Goal: Information Seeking & Learning: Learn about a topic

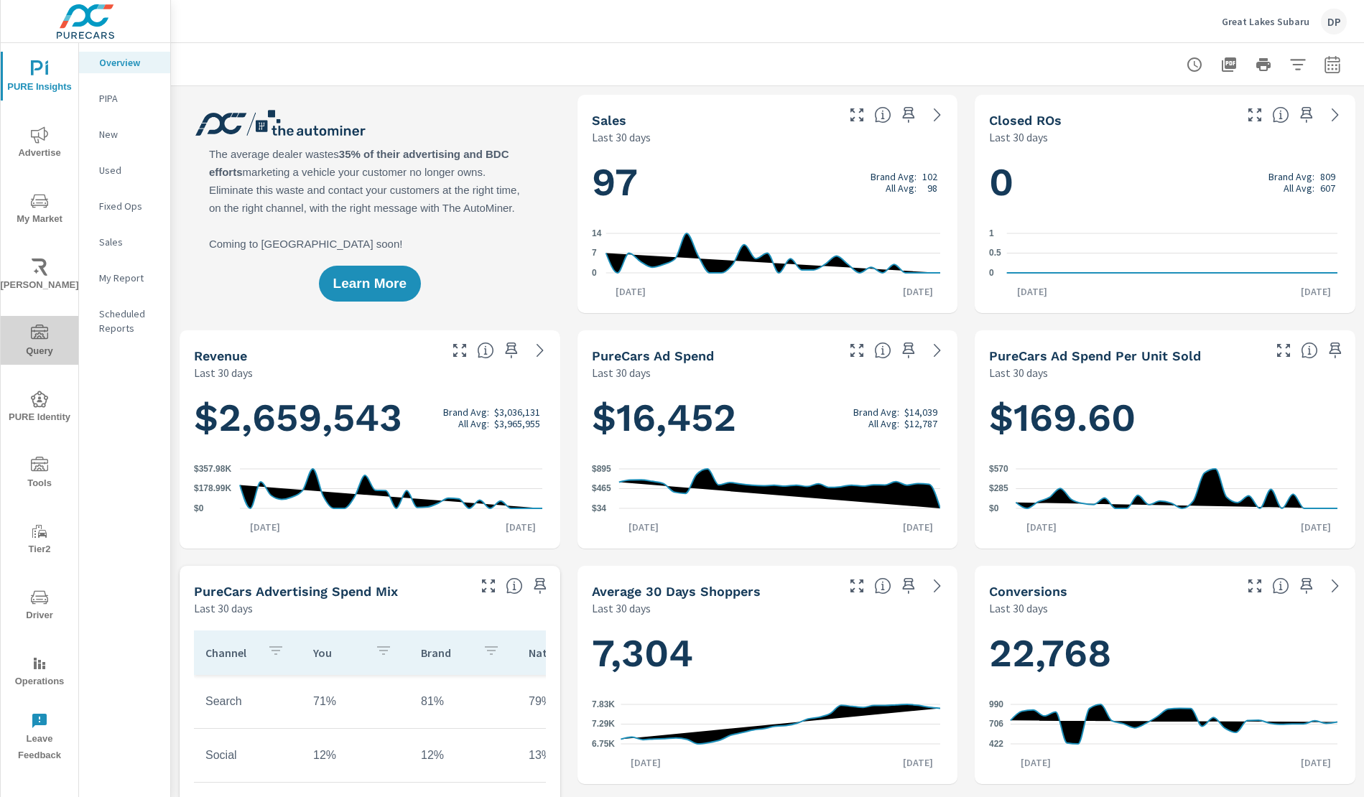
click at [40, 342] on span "Query" at bounding box center [39, 342] width 69 height 35
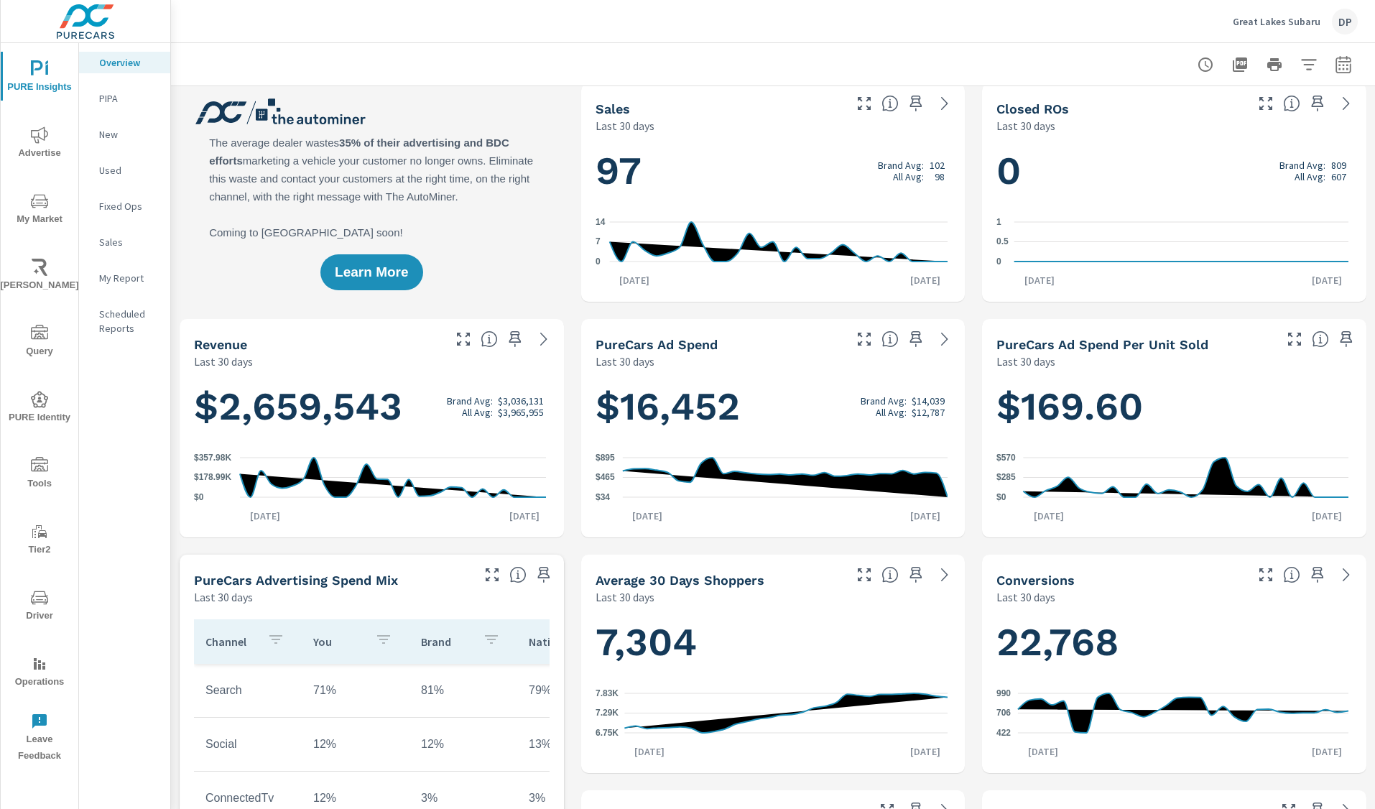
scroll to position [26, 0]
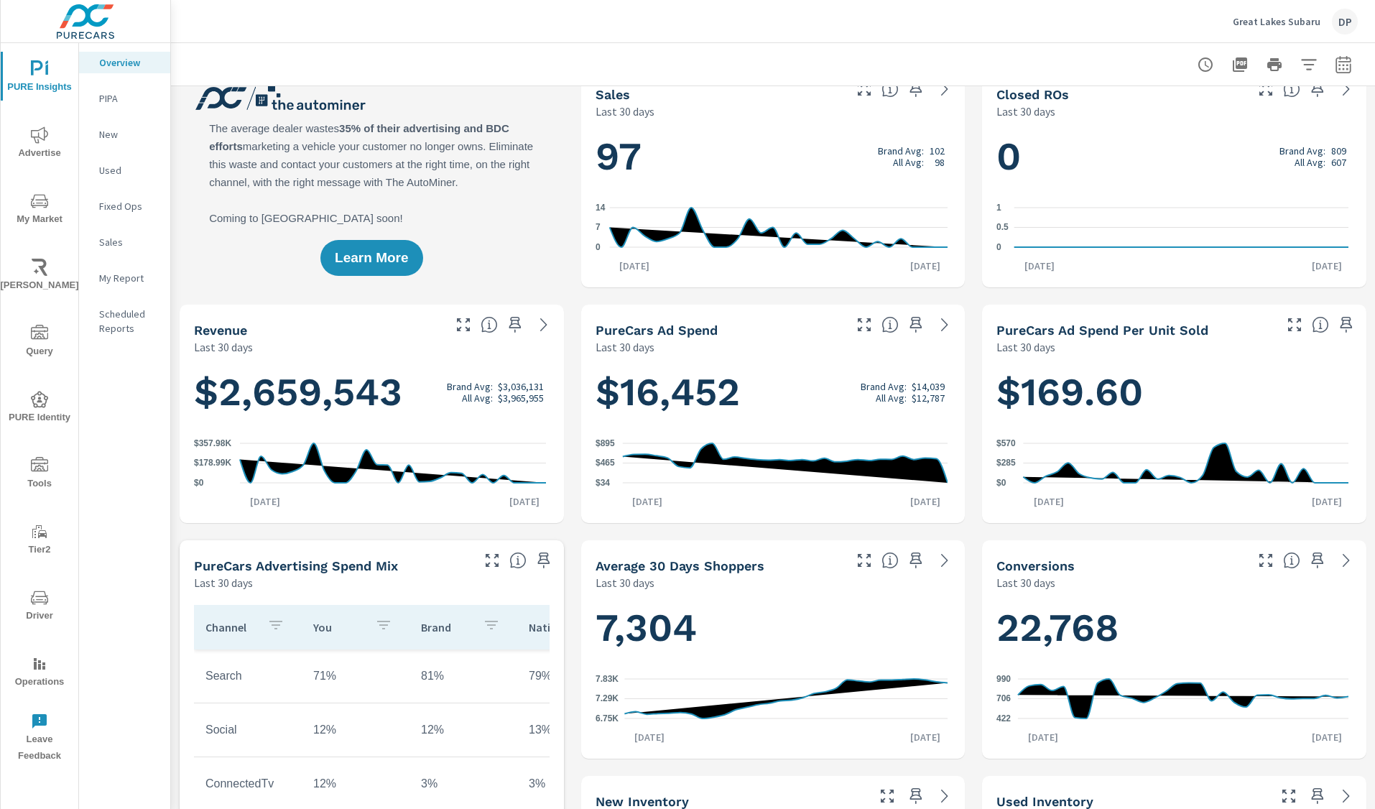
click at [897, 343] on div "PureCars Ad Spend Last 30 days" at bounding box center [773, 330] width 384 height 50
click at [511, 368] on h1 "$2,659,543 Brand Avg: $3,036,131 All Avg: $3,965,955" at bounding box center [371, 392] width 355 height 49
click at [550, 361] on div "$2,659,543 Brand Avg: $3,036,131 All Avg: $3,965,955 $0 $178.99K $357.98K Aug 2…" at bounding box center [371, 439] width 373 height 157
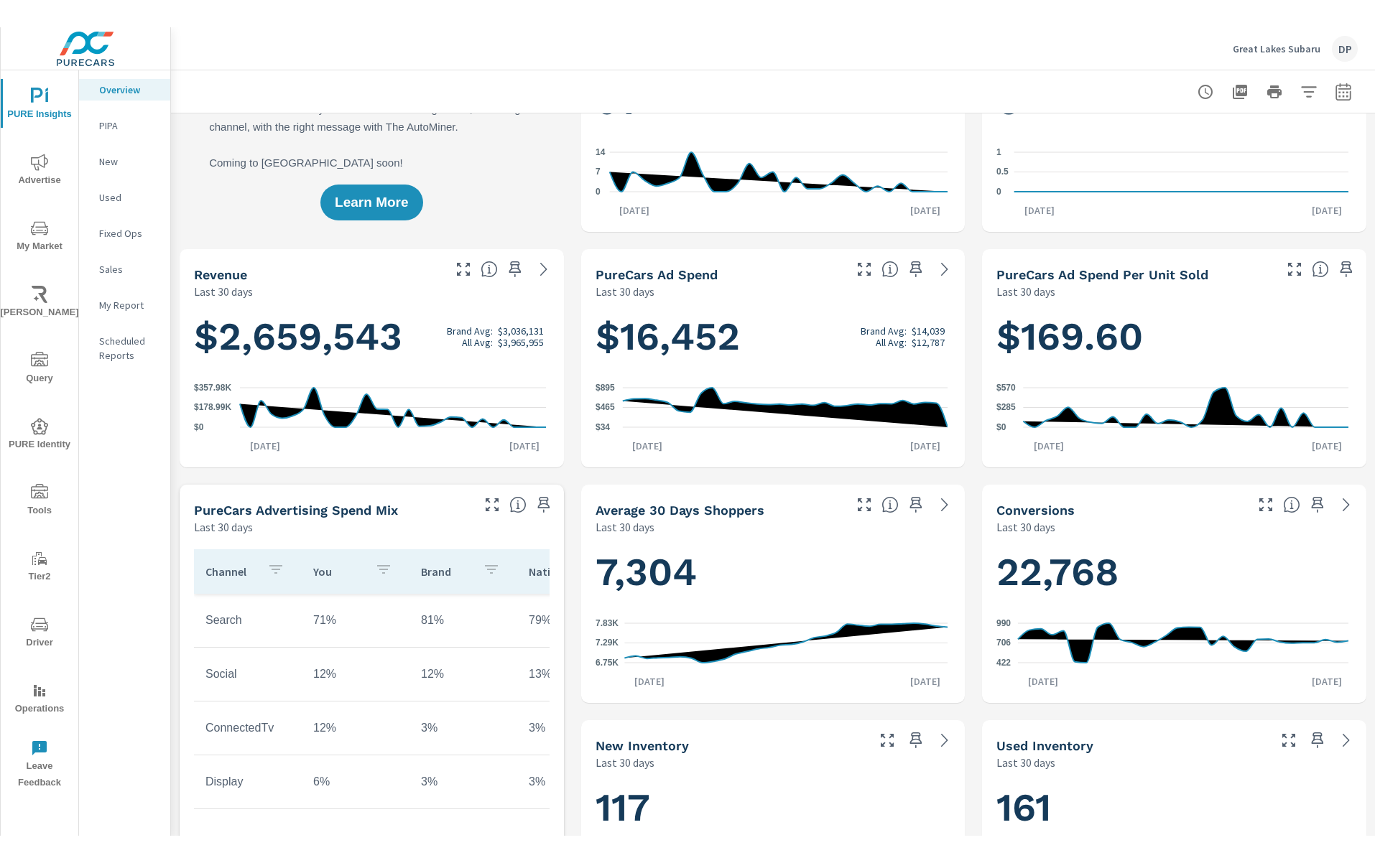
scroll to position [0, 0]
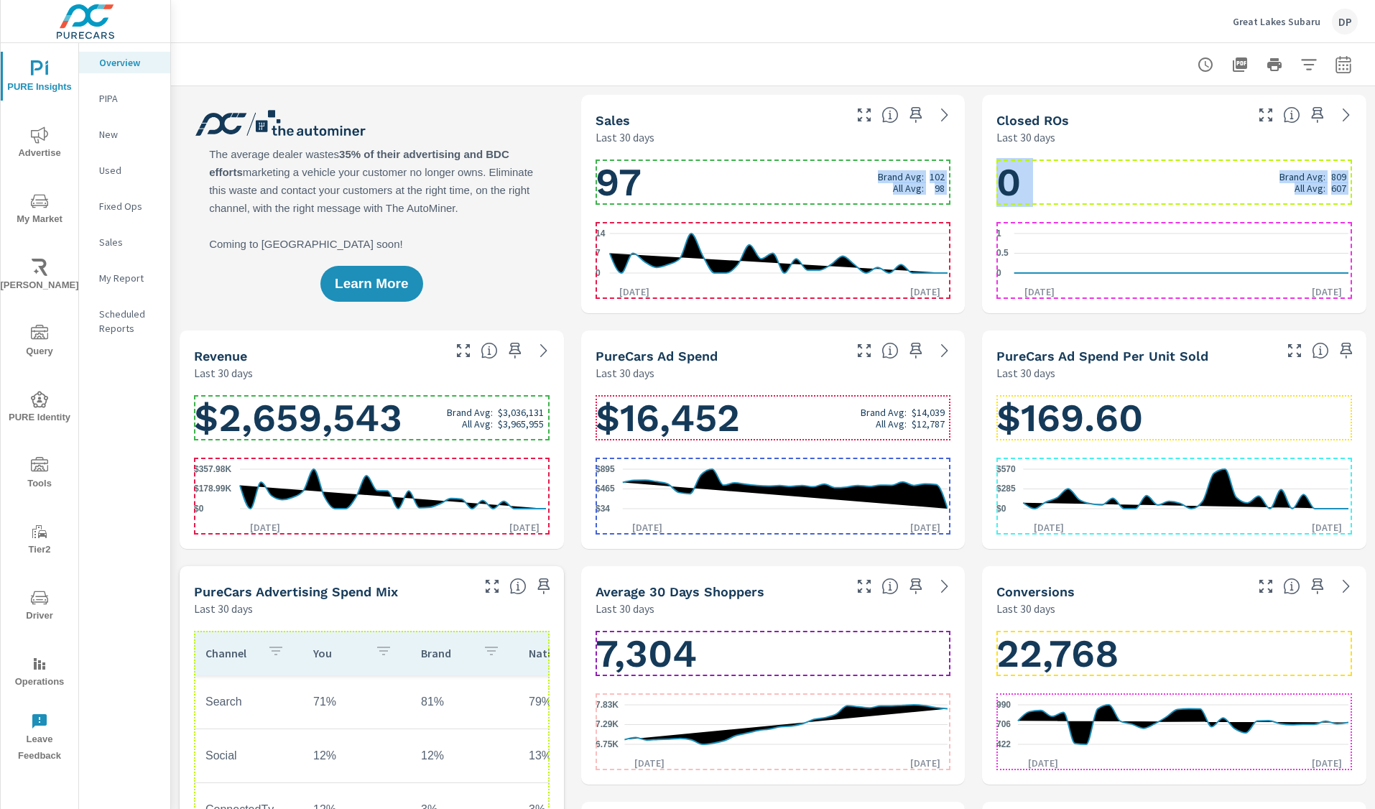
click at [800, 185] on h1 "97 Brand Avg: 102 All Avg: 98" at bounding box center [772, 182] width 355 height 49
click at [793, 183] on h1 "97 Brand Avg: 102 All Avg: 98" at bounding box center [772, 182] width 355 height 49
click at [1072, 216] on div "0 Brand Avg: 809 All Avg: 607 0 0.5 1 Aug 23rd Sep 21st" at bounding box center [1173, 229] width 373 height 157
click at [1079, 244] on icon "0 0.5 1" at bounding box center [1172, 253] width 352 height 62
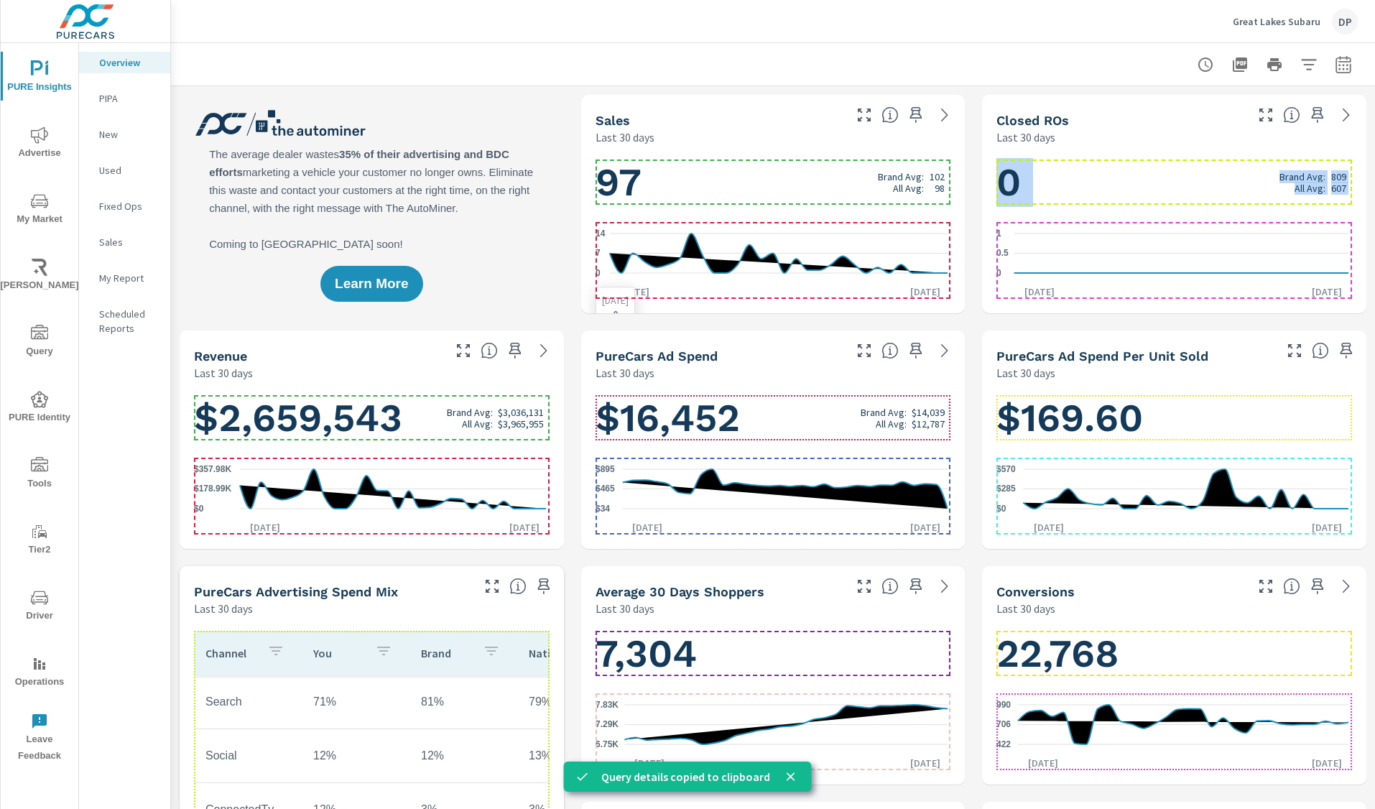
click at [924, 231] on icon "0 7 14" at bounding box center [771, 253] width 352 height 62
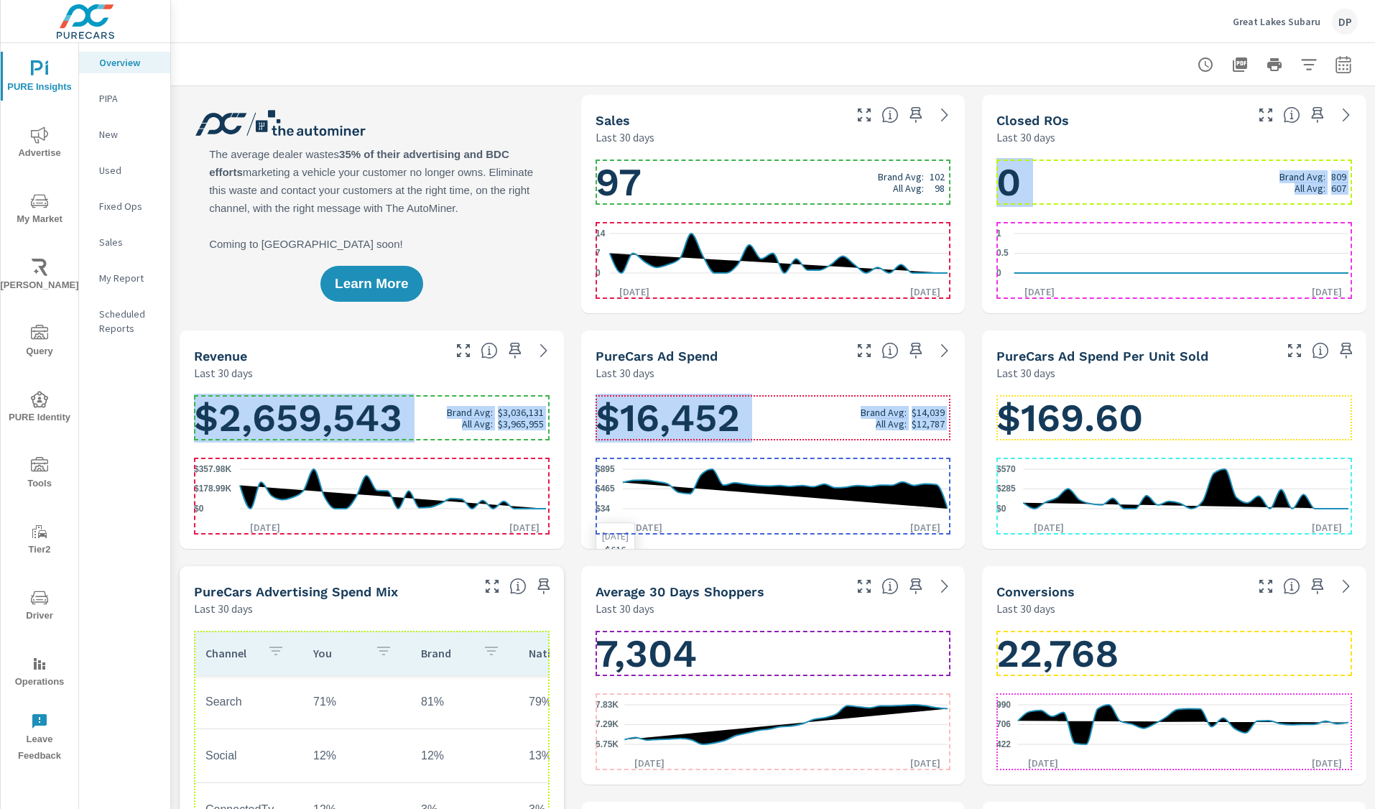
click at [899, 469] on line at bounding box center [784, 469] width 325 height 0
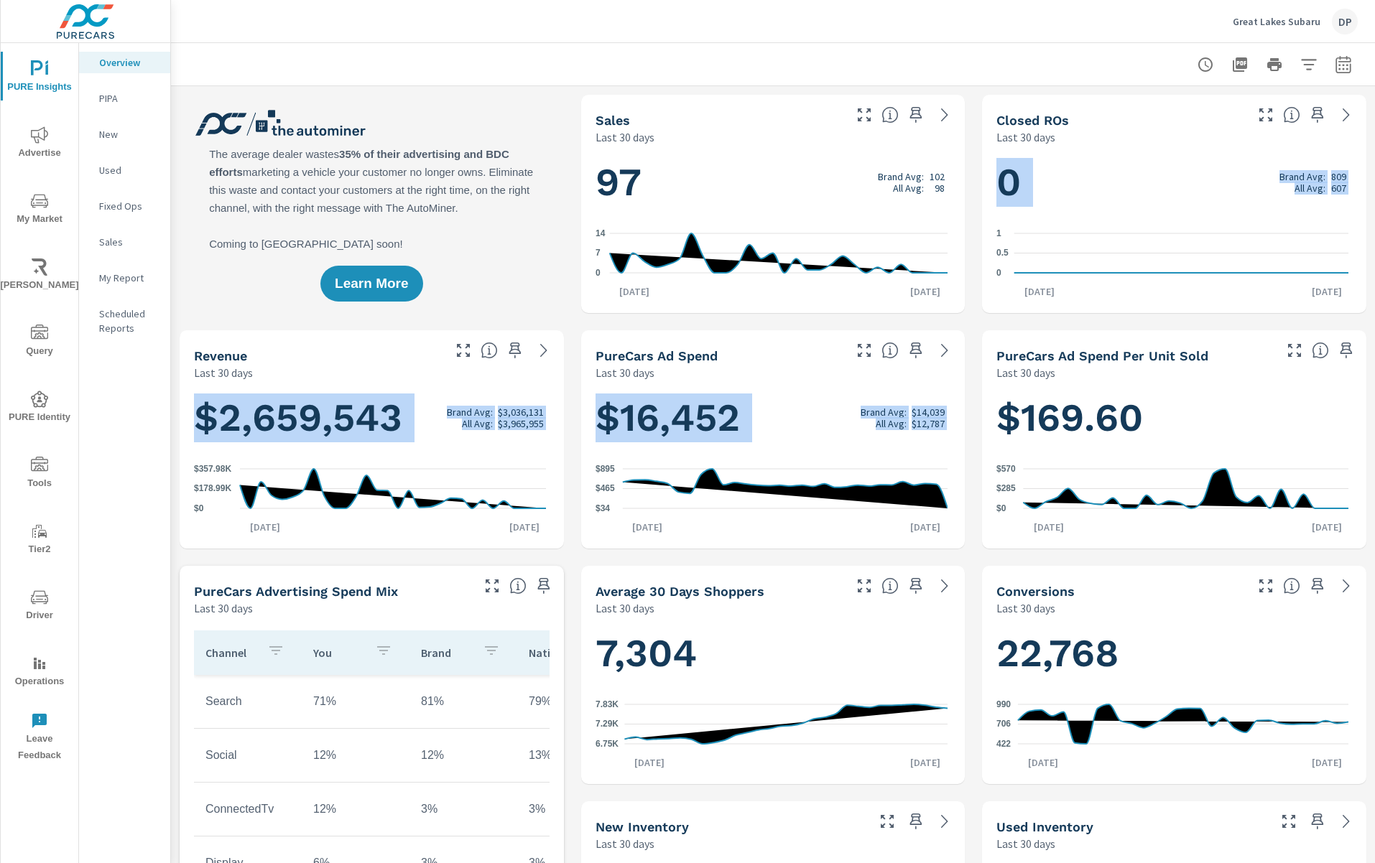
click at [783, 345] on div "PureCars Ad Spend Last 30 days" at bounding box center [714, 355] width 266 height 51
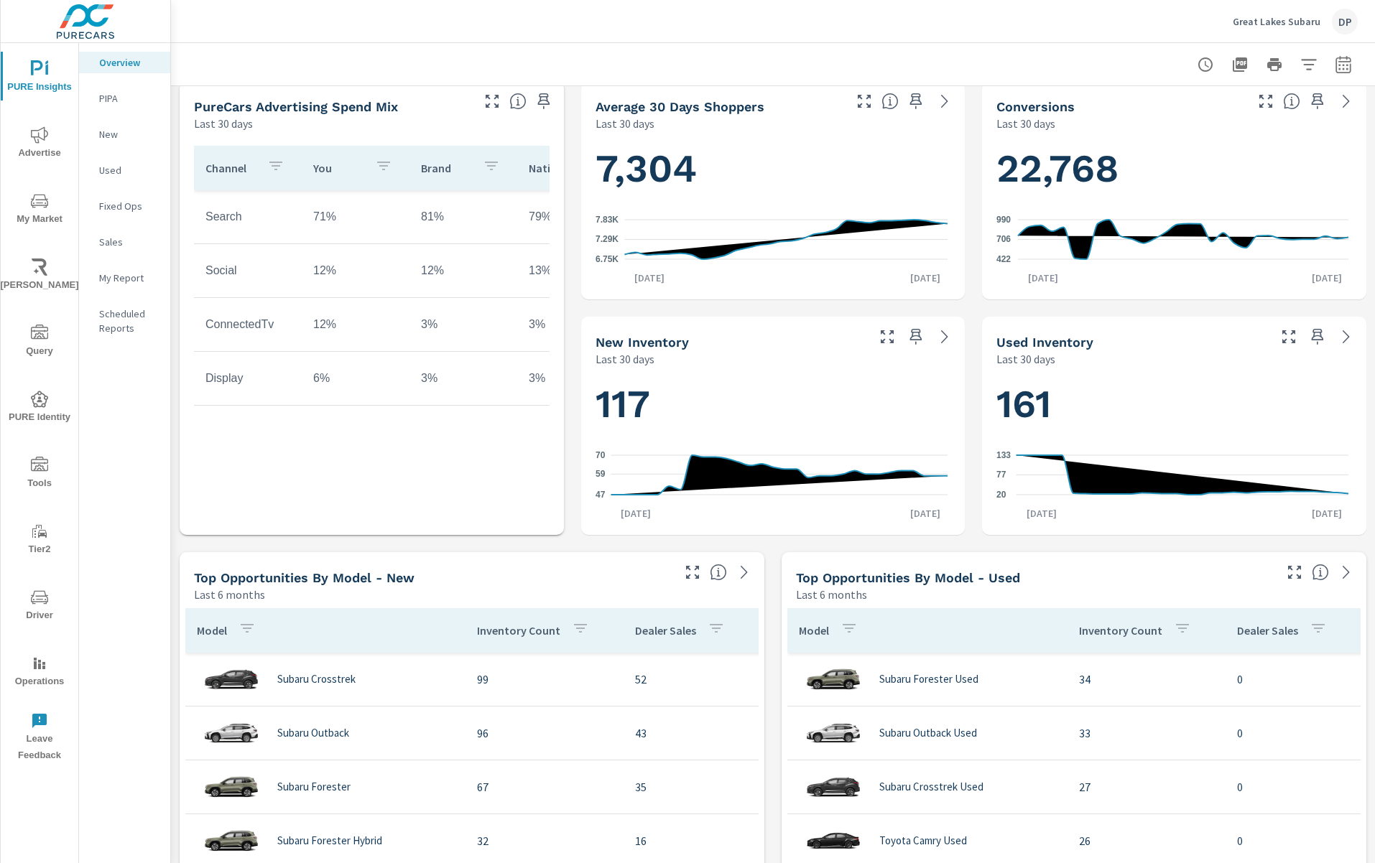
scroll to position [700, 0]
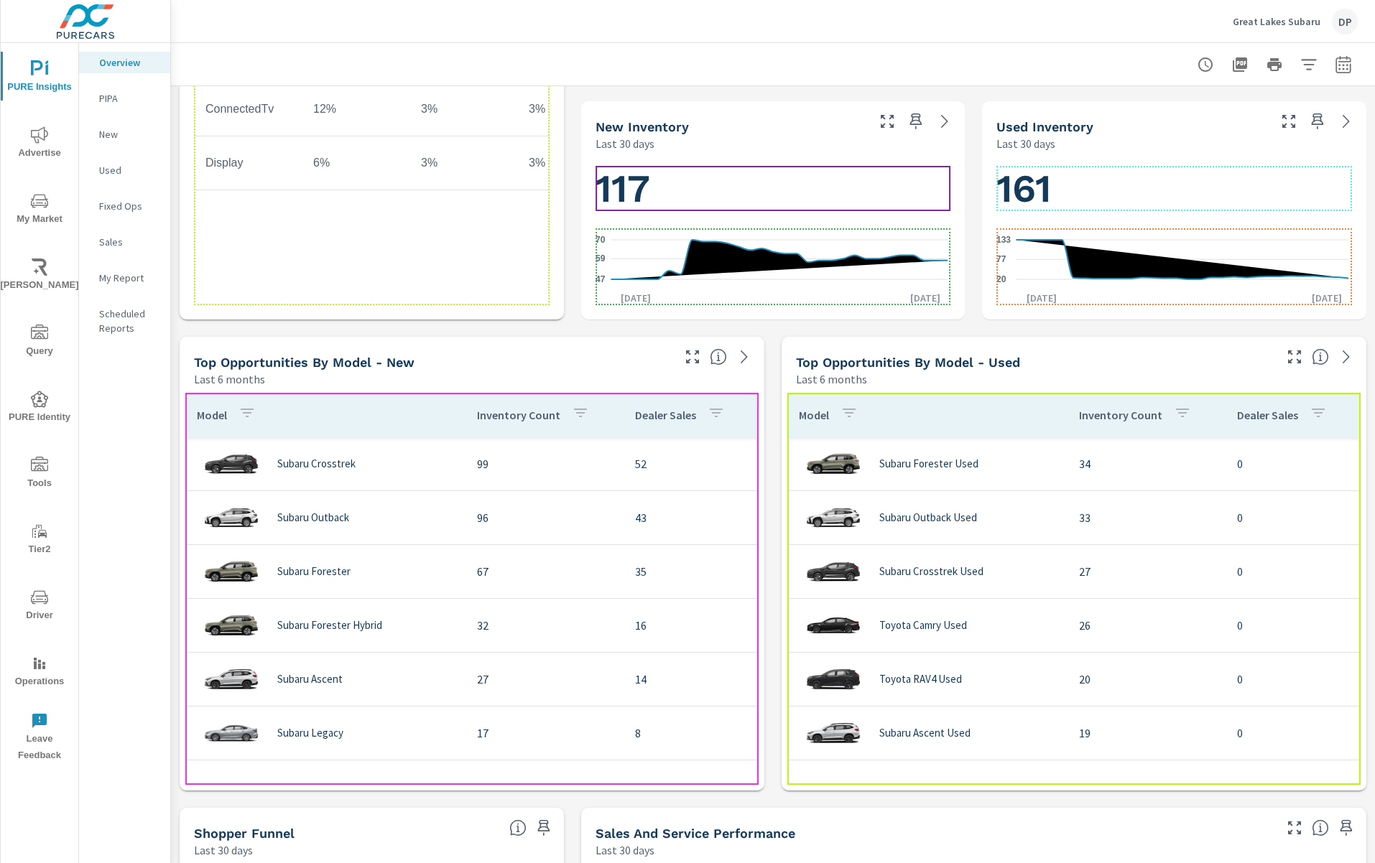
click at [628, 407] on th "Dealer Sales" at bounding box center [693, 415] width 141 height 45
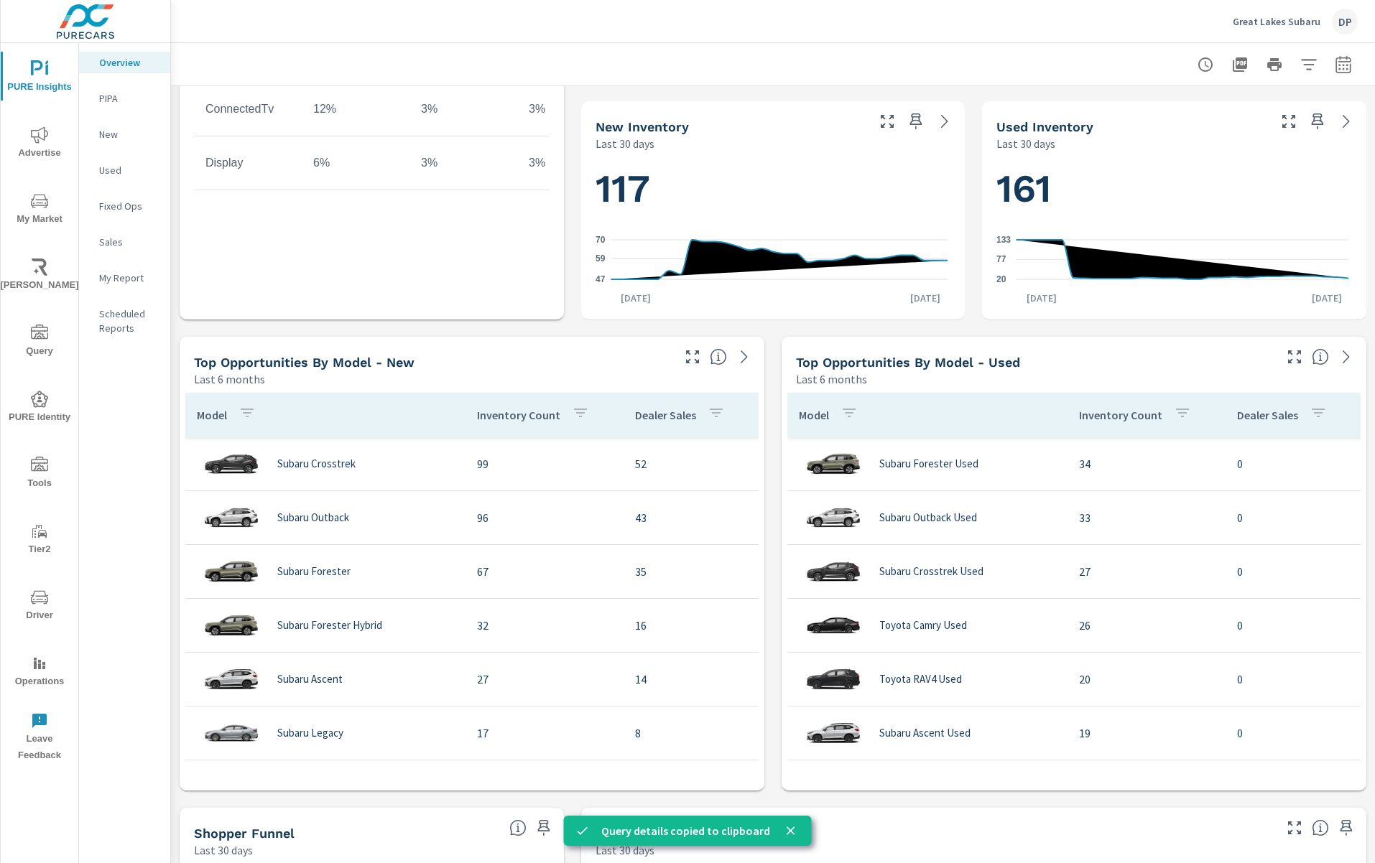
click at [766, 347] on div "Learn More The average dealer wastes 35% of their advertising and BDC efforts m…" at bounding box center [773, 564] width 1204 height 2356
